Goal: Navigation & Orientation: Find specific page/section

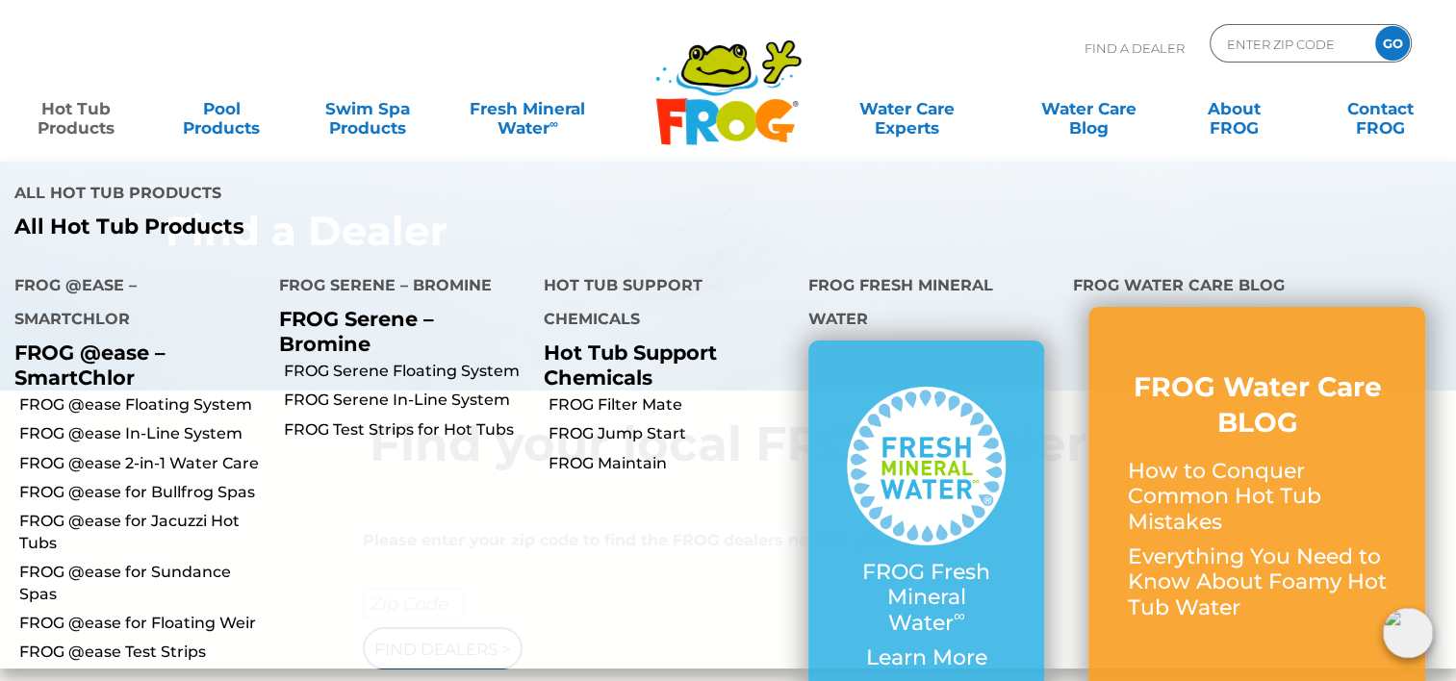
click at [86, 113] on link "Hot Tub Products" at bounding box center [76, 108] width 114 height 38
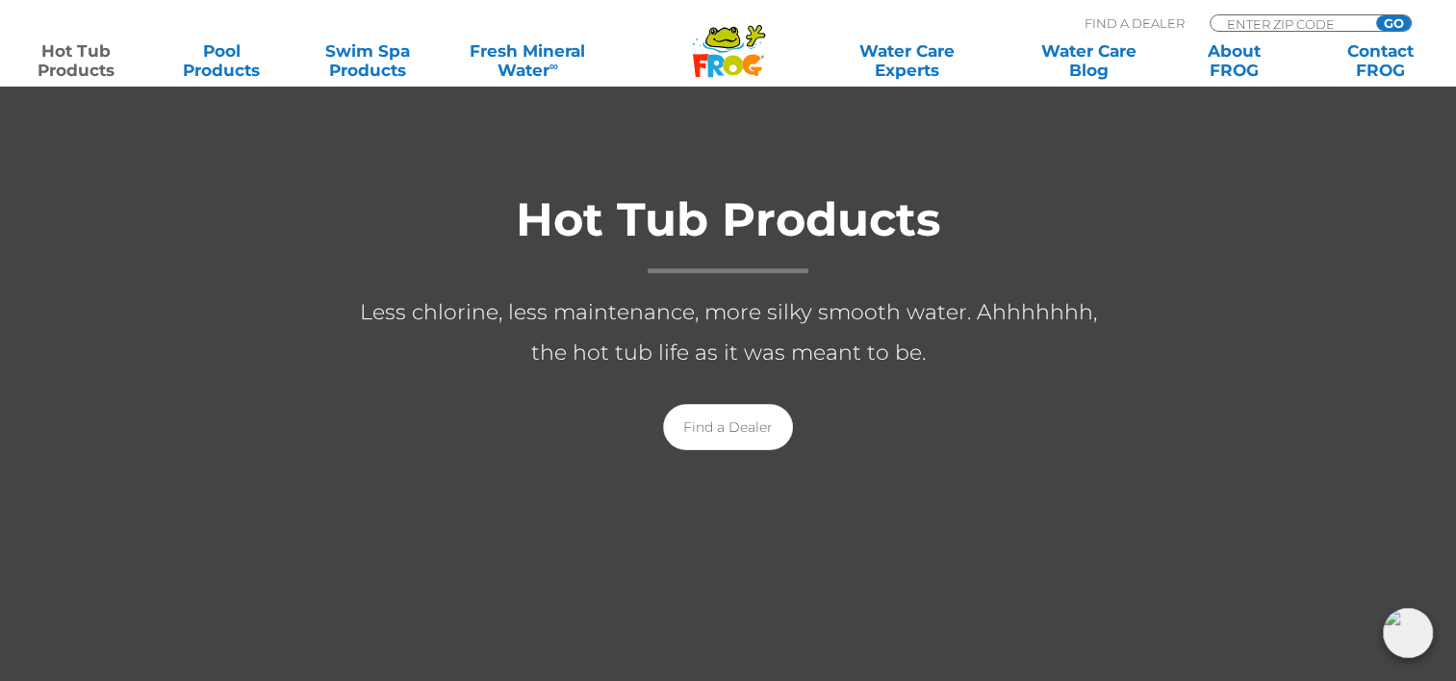
scroll to position [385, 0]
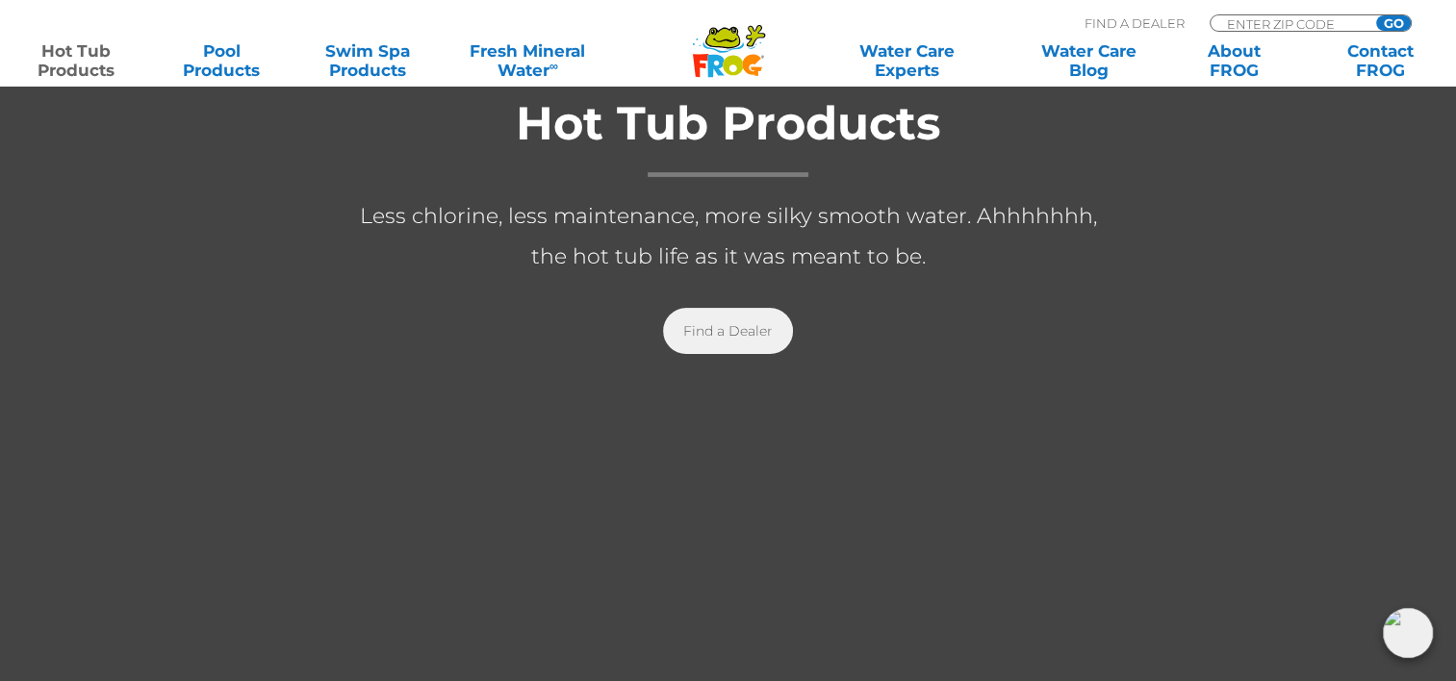
click at [726, 331] on link "Find a Dealer" at bounding box center [728, 331] width 130 height 46
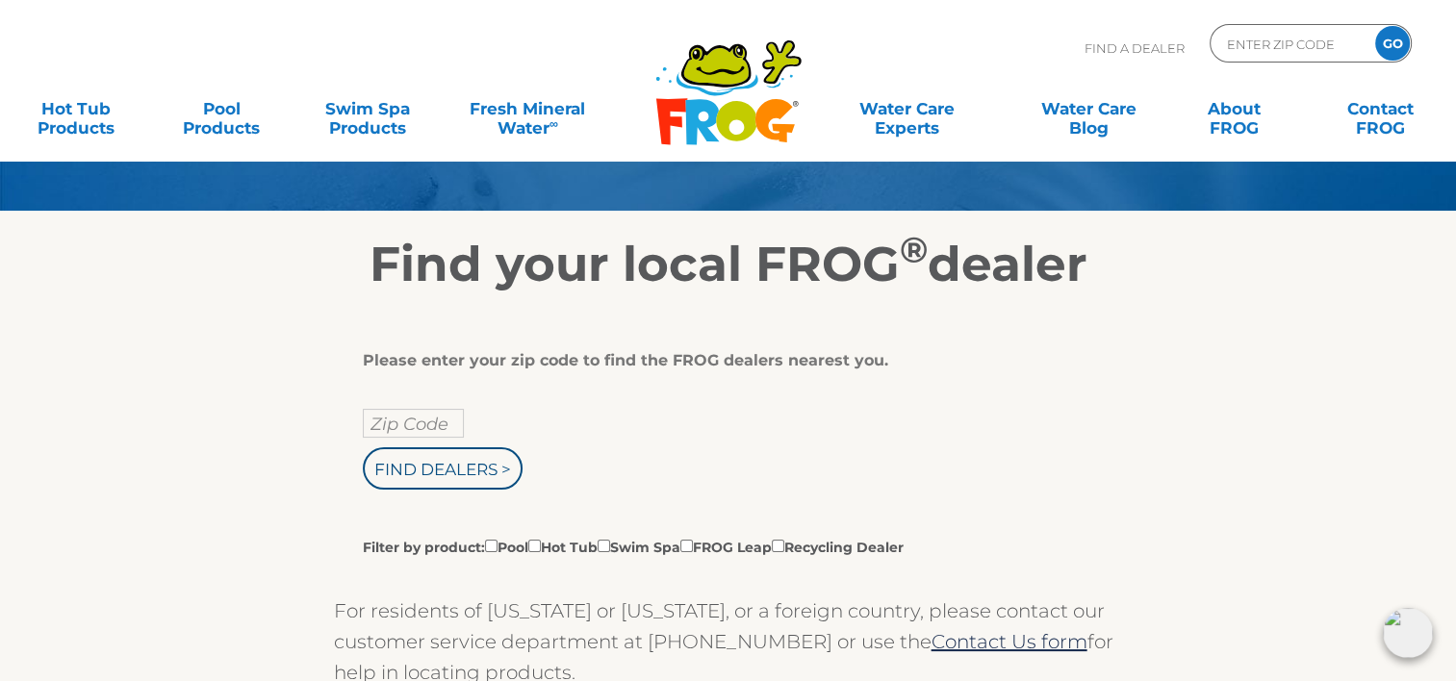
scroll to position [192, 0]
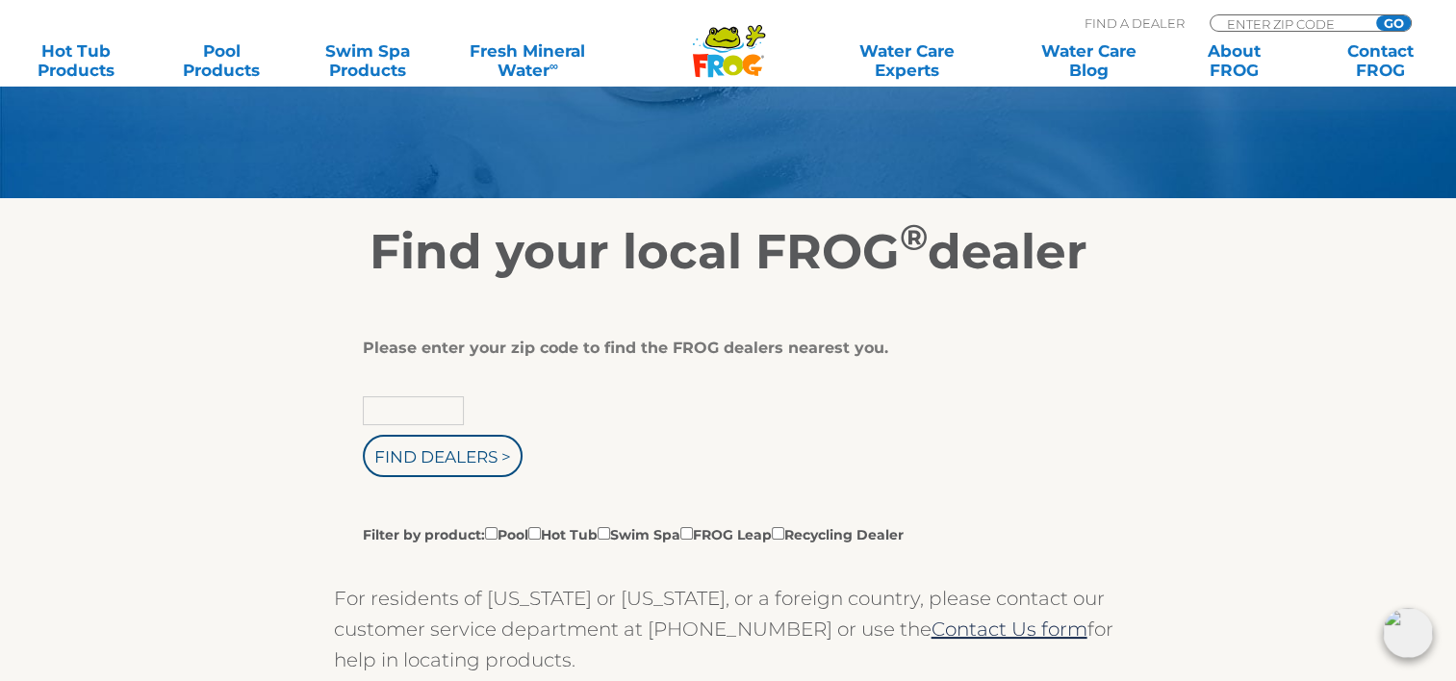
click at [440, 414] on input "text" at bounding box center [413, 410] width 101 height 29
type input "83835"
click at [496, 459] on input "Find Dealers >" at bounding box center [443, 456] width 160 height 42
